Goal: Check status

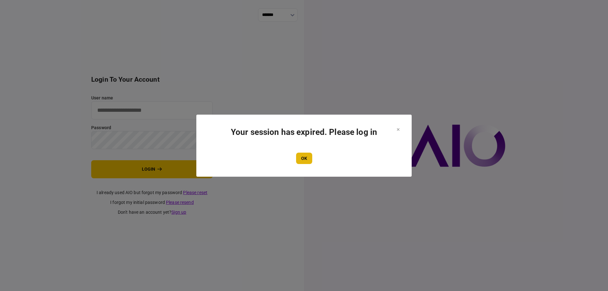
type input "*******"
click at [305, 160] on button "OK" at bounding box center [304, 158] width 16 height 11
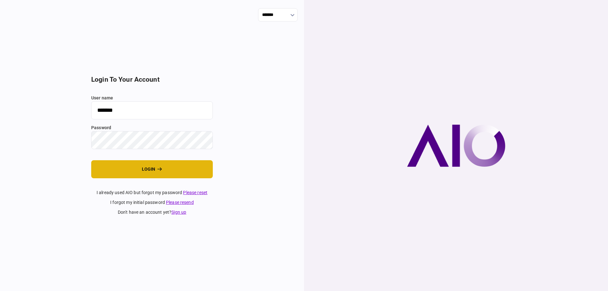
click at [166, 172] on button "login" at bounding box center [152, 169] width 122 height 18
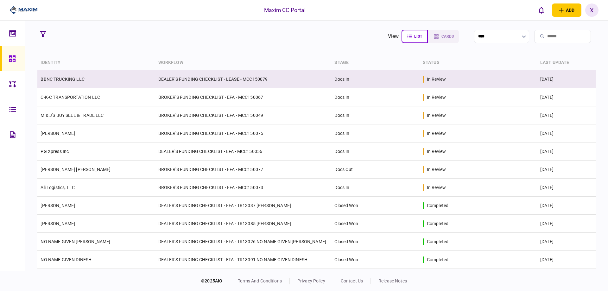
click at [72, 80] on link "BBNC TRUCKING LLC" at bounding box center [63, 79] width 44 height 5
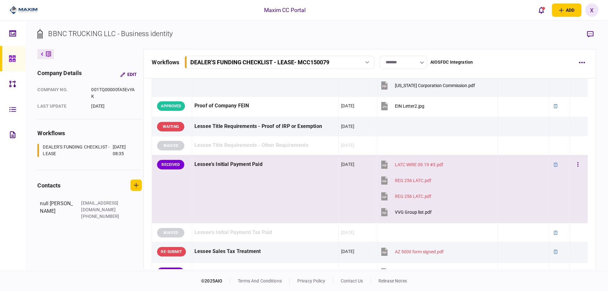
scroll to position [222, 0]
click at [577, 165] on icon "button" at bounding box center [577, 165] width 1 height 6
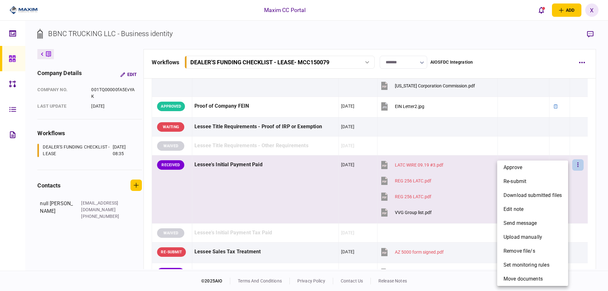
click at [590, 35] on div at bounding box center [304, 145] width 608 height 291
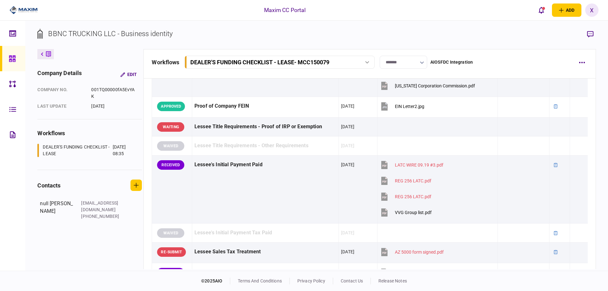
click at [590, 35] on icon "button" at bounding box center [590, 34] width 6 height 7
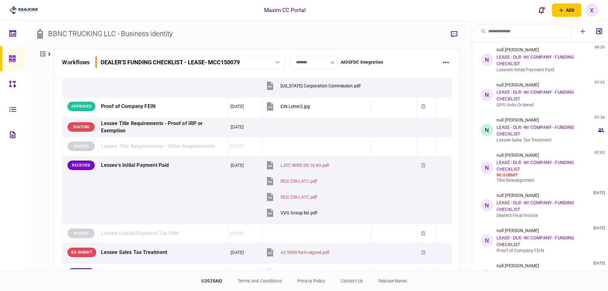
scroll to position [22, 0]
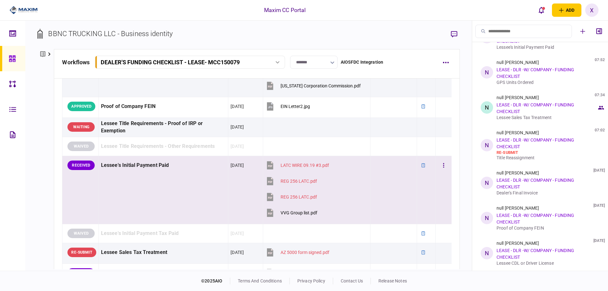
click at [410, 161] on div at bounding box center [393, 165] width 41 height 14
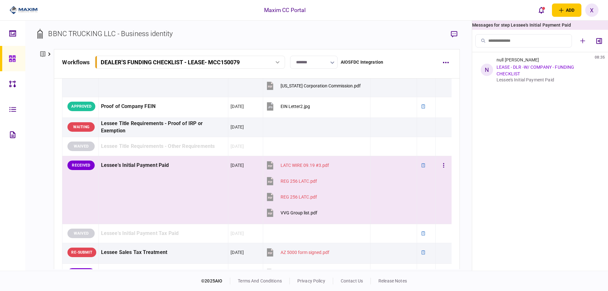
scroll to position [0, 0]
click at [157, 176] on td "Lessee's Initial Payment Paid" at bounding box center [163, 190] width 130 height 68
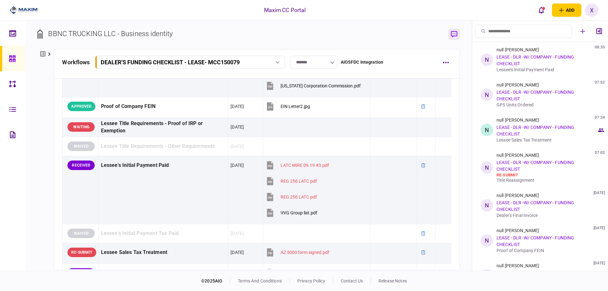
click at [451, 37] on icon "button" at bounding box center [454, 34] width 6 height 7
click at [565, 61] on div "null [PERSON_NAME] 08:35 LEASE - DLR -W/ COMPANY - FUNDING CHECKLIST Lessee's I…" at bounding box center [546, 59] width 100 height 25
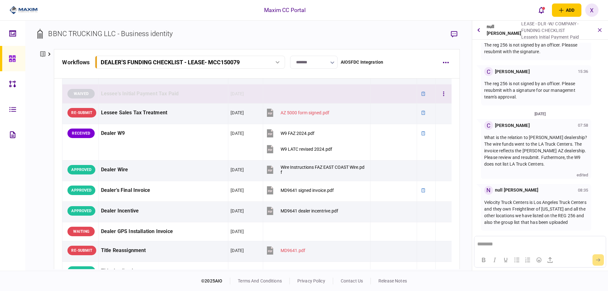
scroll to position [387, 0]
